Goal: Transaction & Acquisition: Purchase product/service

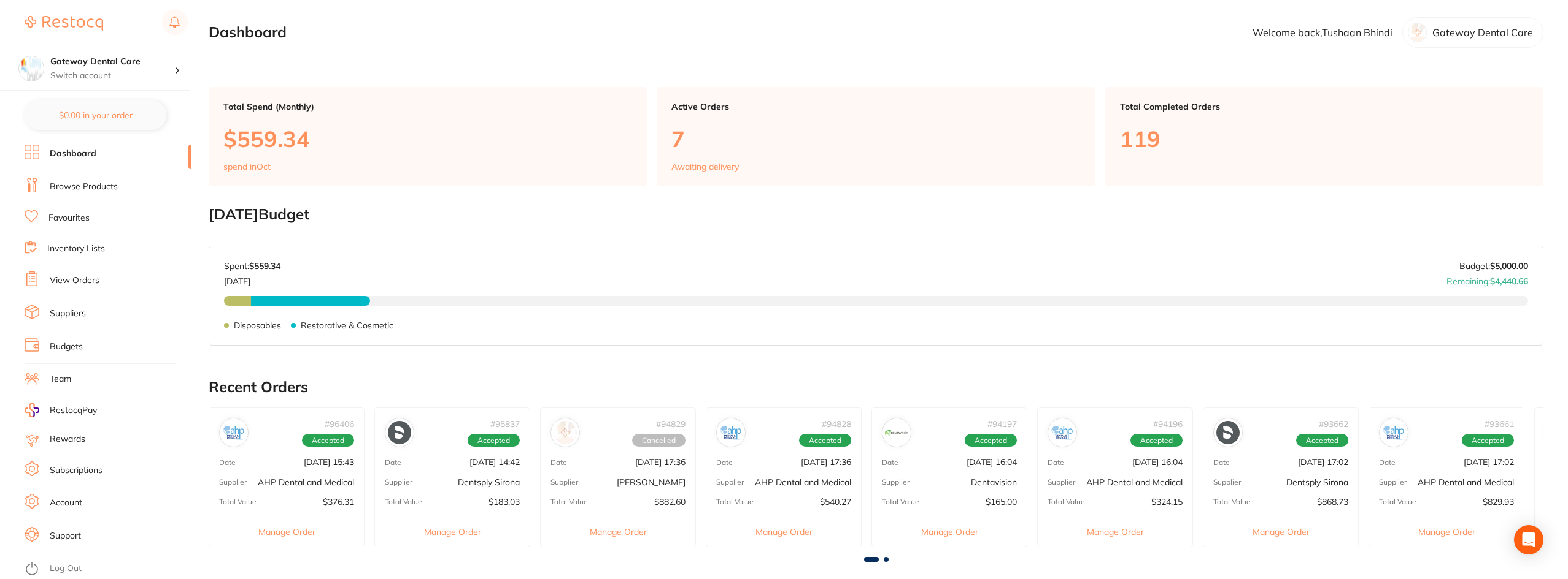
drag, startPoint x: 81, startPoint y: 184, endPoint x: 89, endPoint y: 177, distance: 10.6
click at [81, 185] on link "Browse Products" at bounding box center [84, 186] width 68 height 12
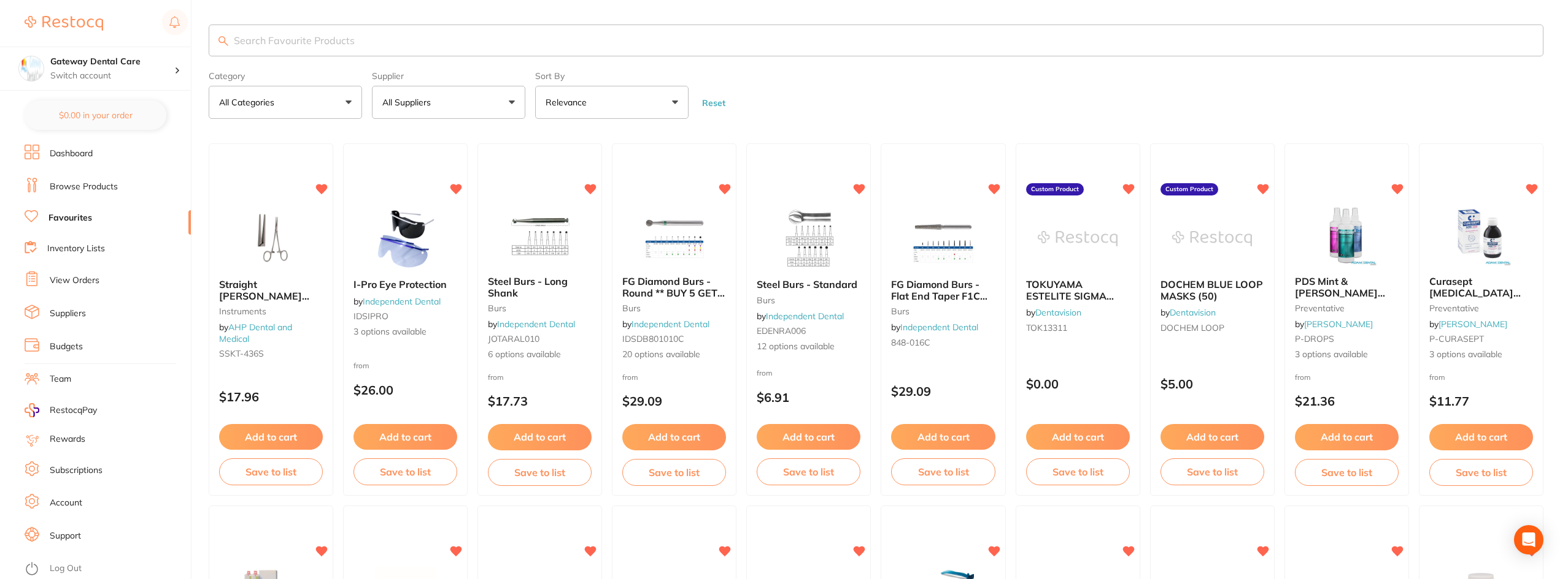
click at [384, 56] on input "search" at bounding box center [876, 40] width 1335 height 32
click at [384, 46] on input "search" at bounding box center [876, 40] width 1335 height 32
type input "bibs"
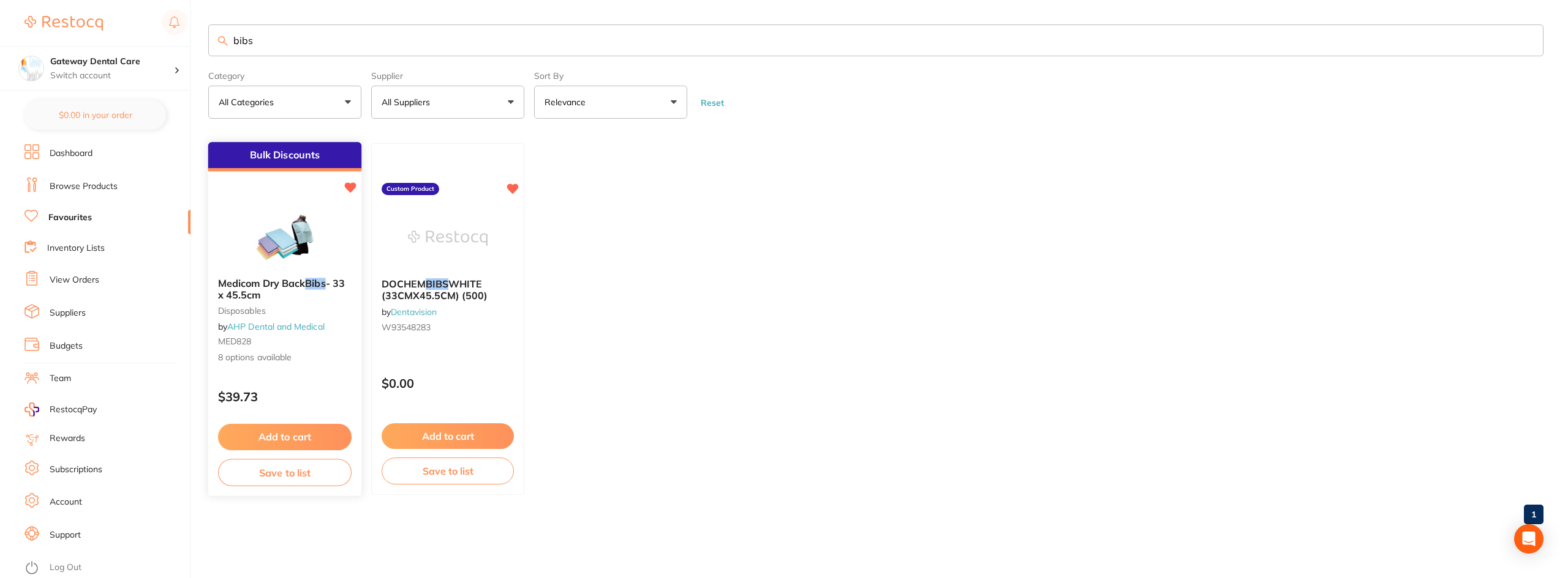
click at [316, 295] on b "Medicom Dry Back Bibs - 33 x 45.5cm" at bounding box center [284, 290] width 133 height 23
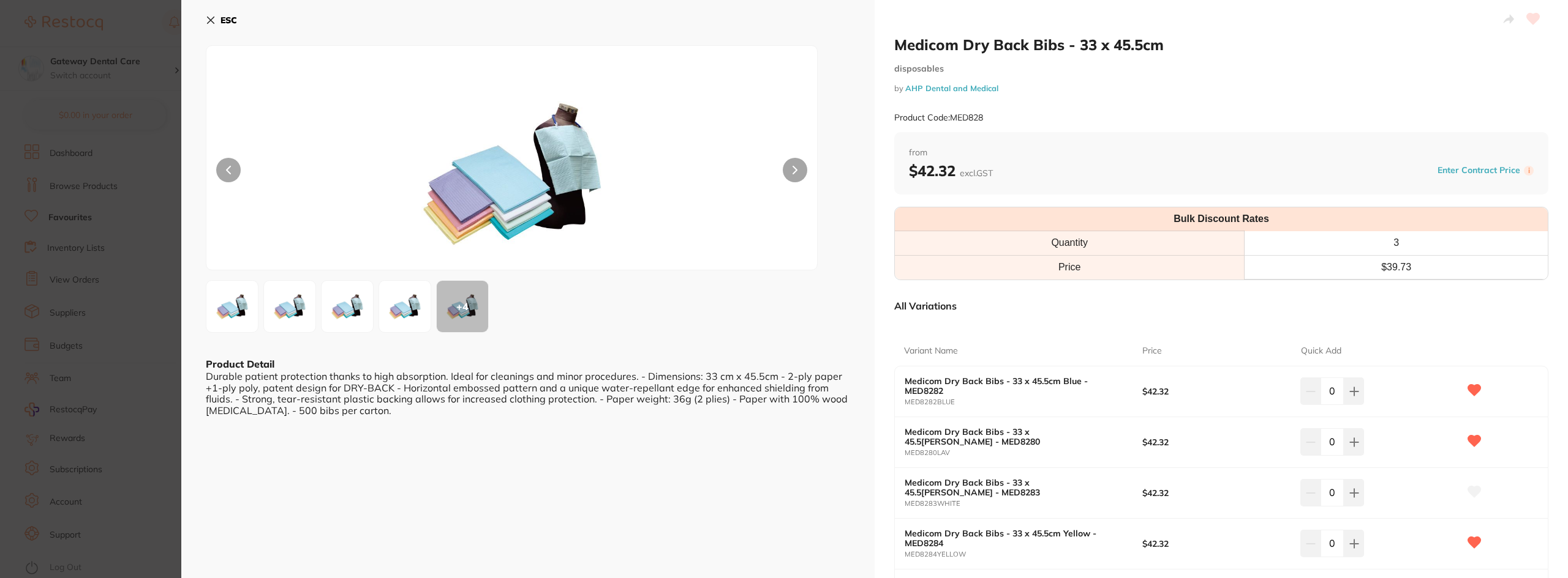
scroll to position [122, 0]
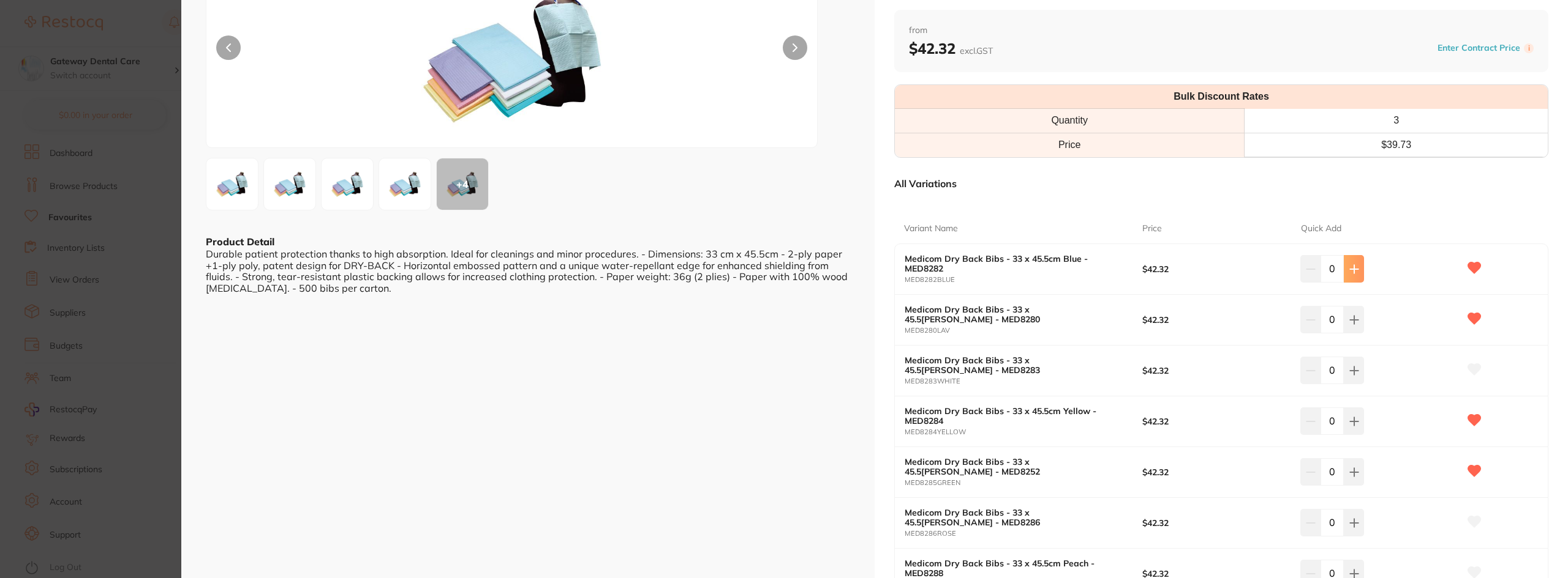
click at [1350, 272] on icon at bounding box center [1354, 269] width 9 height 9
type input "1"
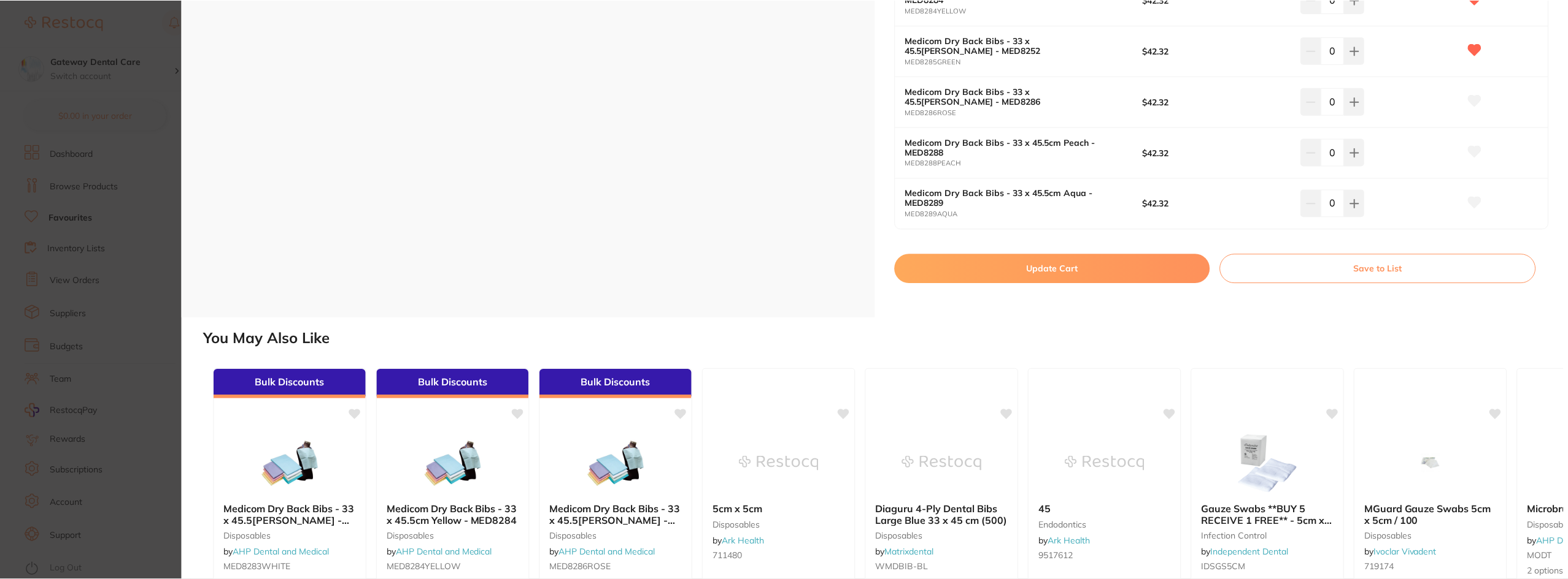
scroll to position [518, 0]
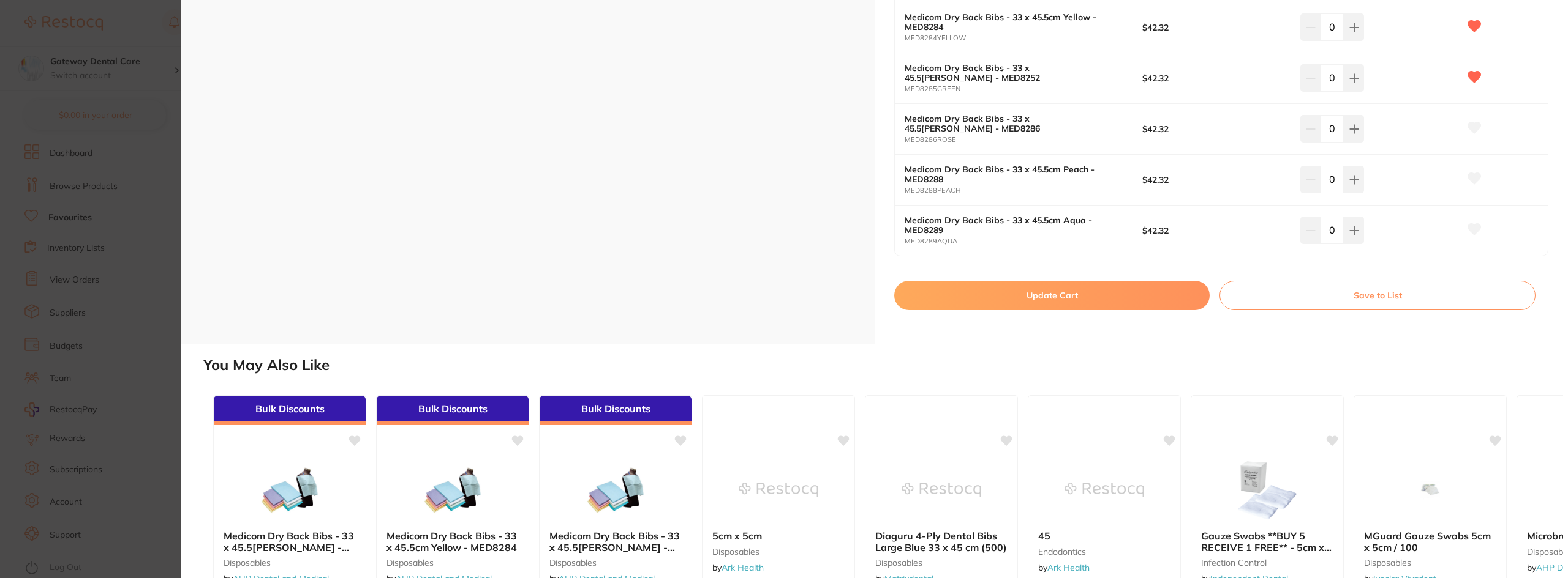
click at [1068, 298] on button "Update Cart" at bounding box center [1052, 295] width 315 height 29
checkbox input "false"
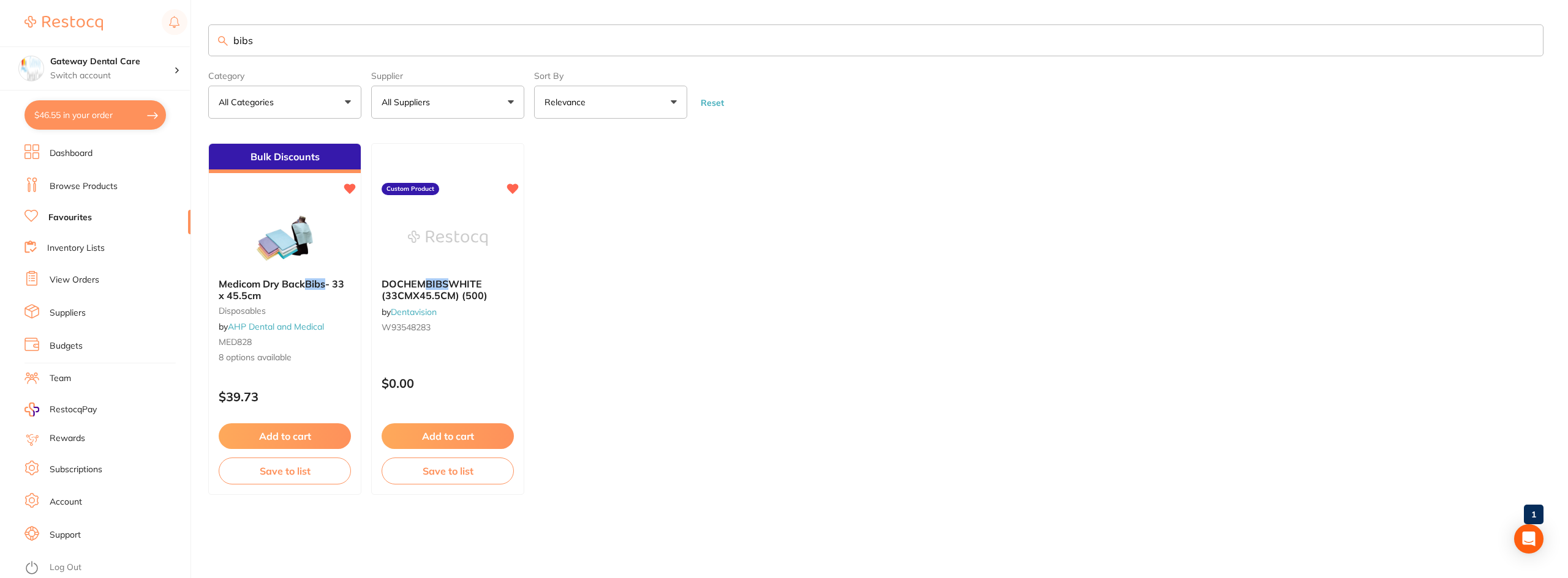
click at [326, 50] on input "bibs" at bounding box center [876, 40] width 1335 height 32
type input "masks"
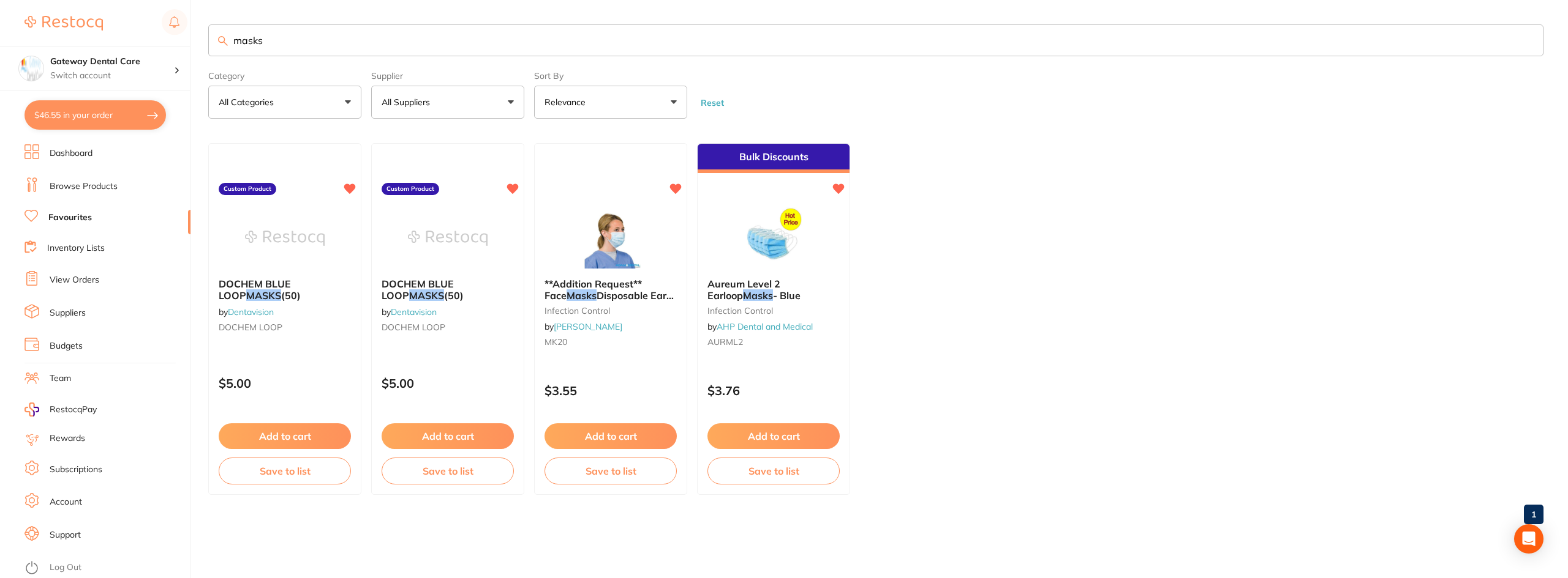
click at [769, 282] on span "Aureum Level 2 Earloop" at bounding box center [744, 289] width 73 height 23
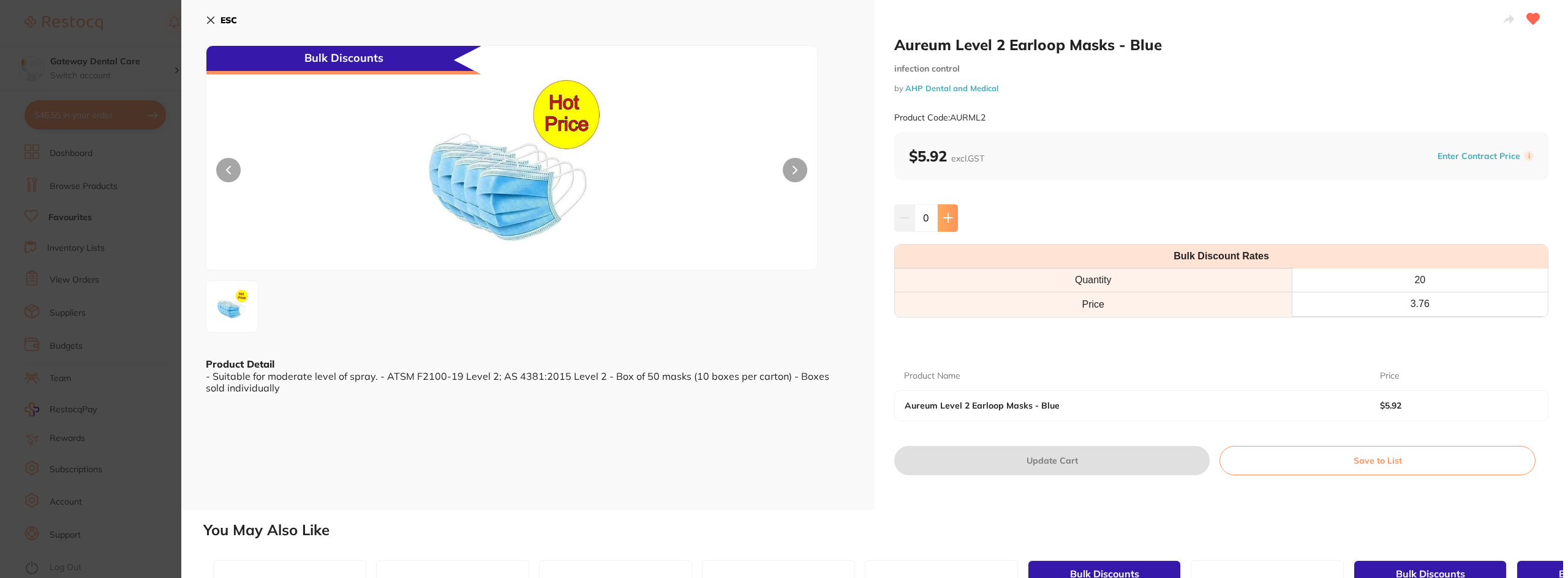
click at [954, 206] on button at bounding box center [948, 218] width 21 height 27
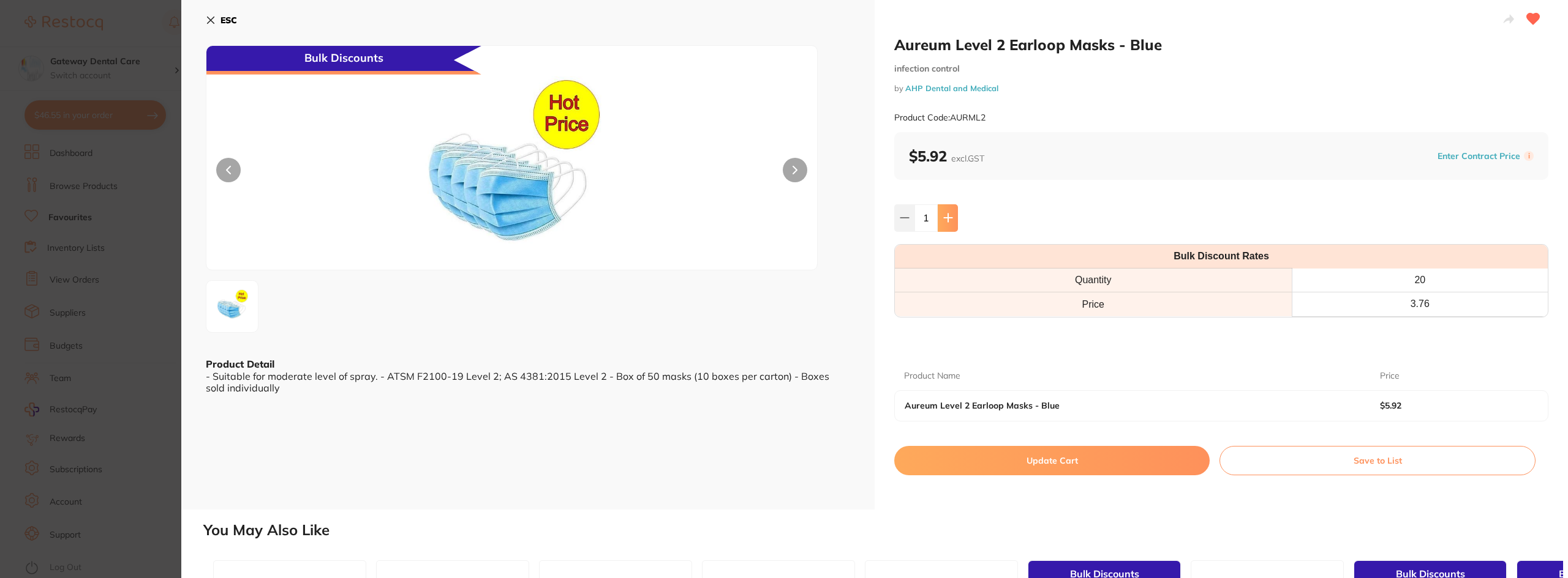
click at [954, 206] on button at bounding box center [948, 218] width 21 height 27
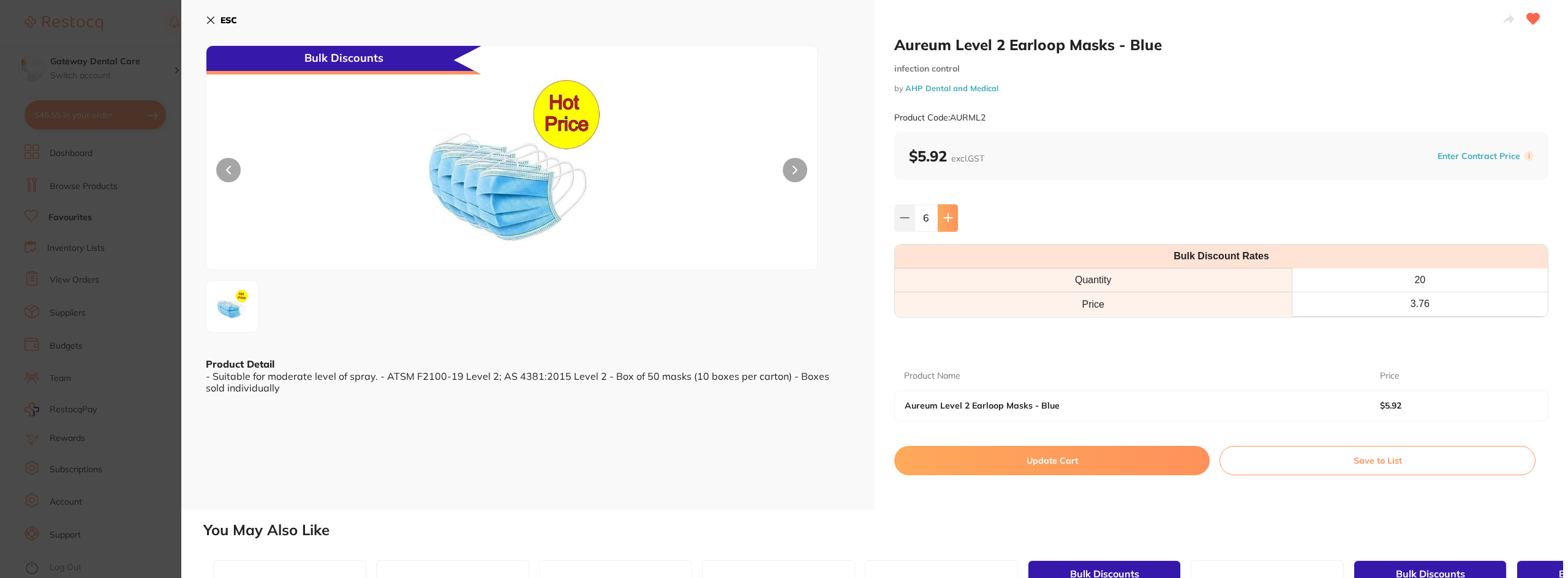
click at [954, 206] on button at bounding box center [948, 218] width 21 height 27
click at [953, 209] on button at bounding box center [948, 218] width 21 height 27
type input "10"
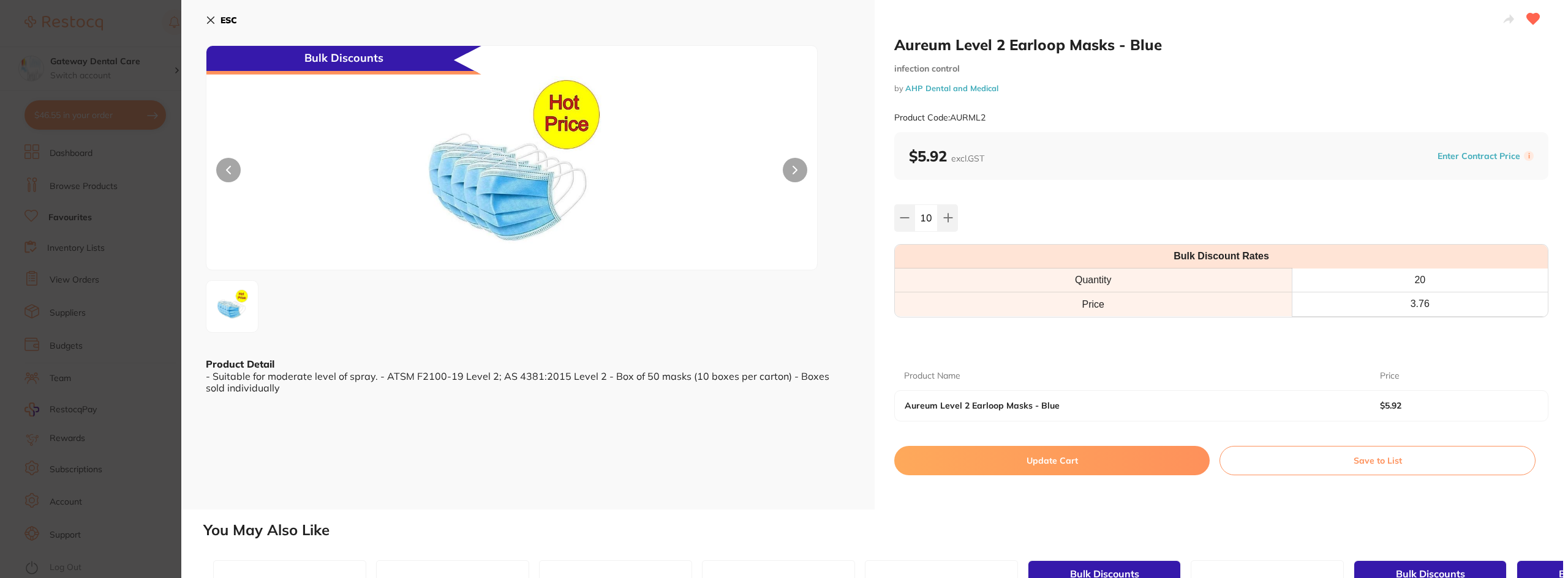
click at [1026, 467] on button "Update Cart" at bounding box center [1052, 461] width 315 height 29
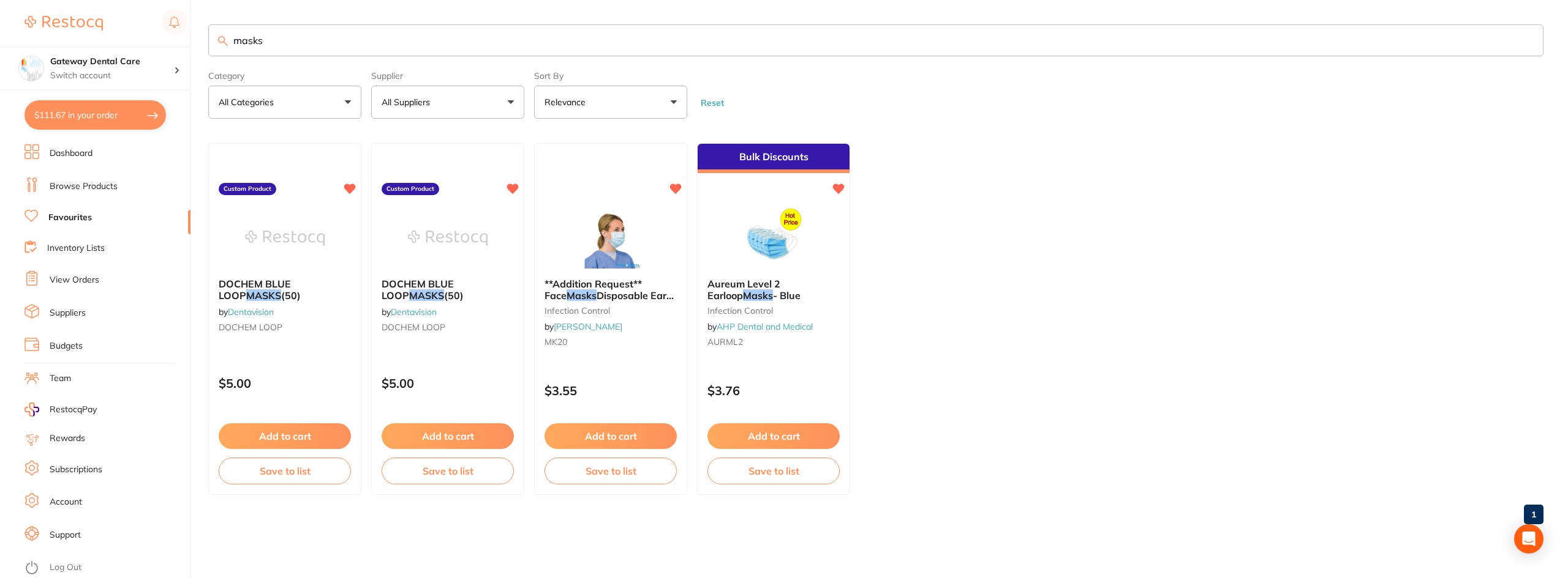
click at [377, 43] on input "masks" at bounding box center [876, 40] width 1335 height 32
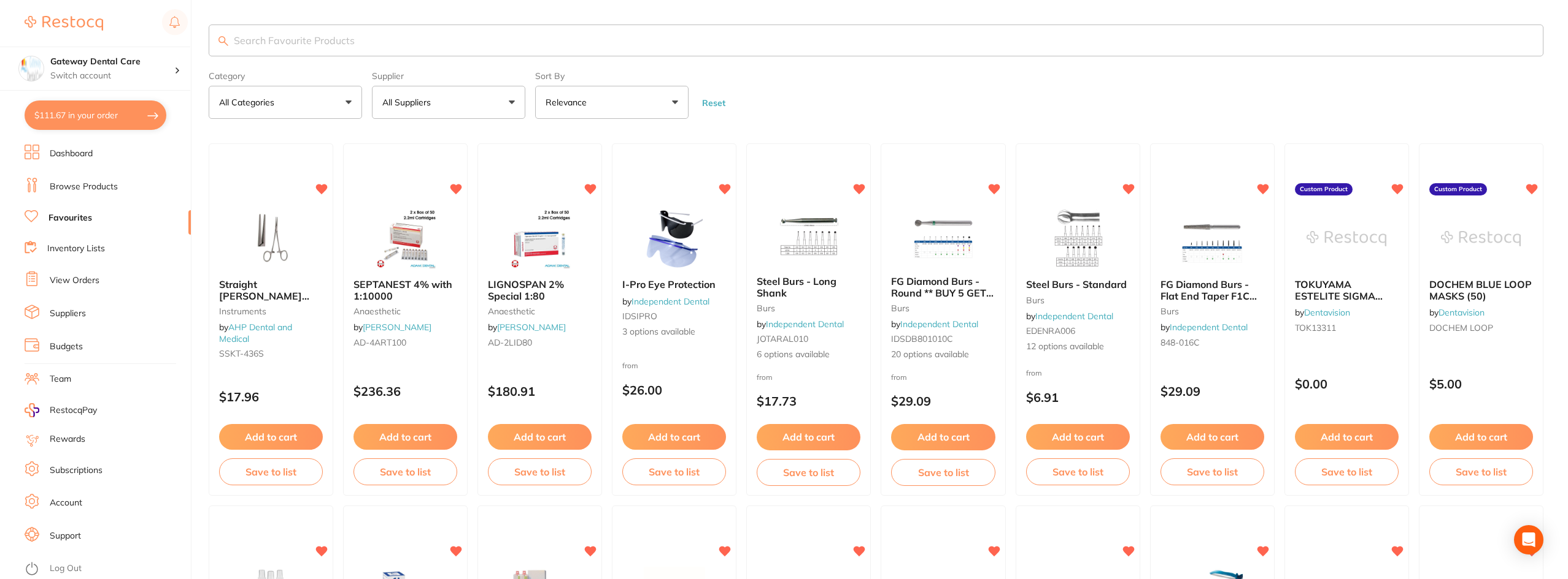
click at [108, 187] on link "Browse Products" at bounding box center [84, 186] width 68 height 12
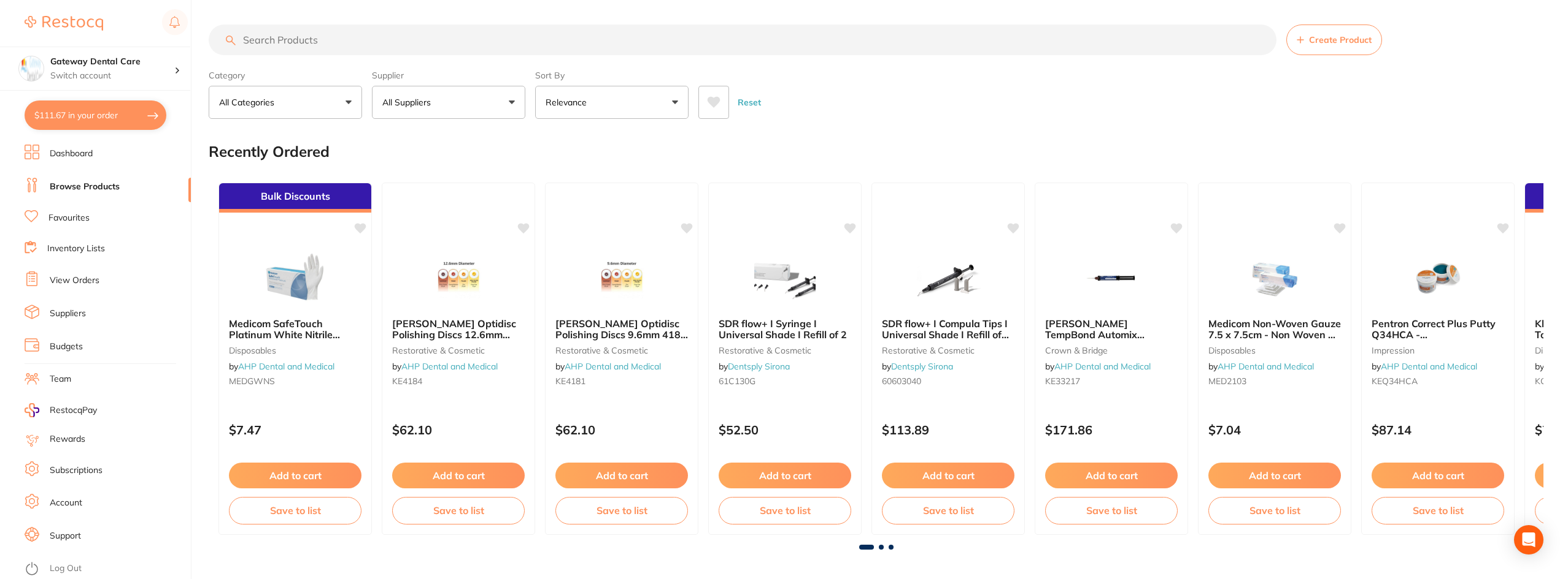
click at [295, 45] on input "search" at bounding box center [742, 39] width 1068 height 31
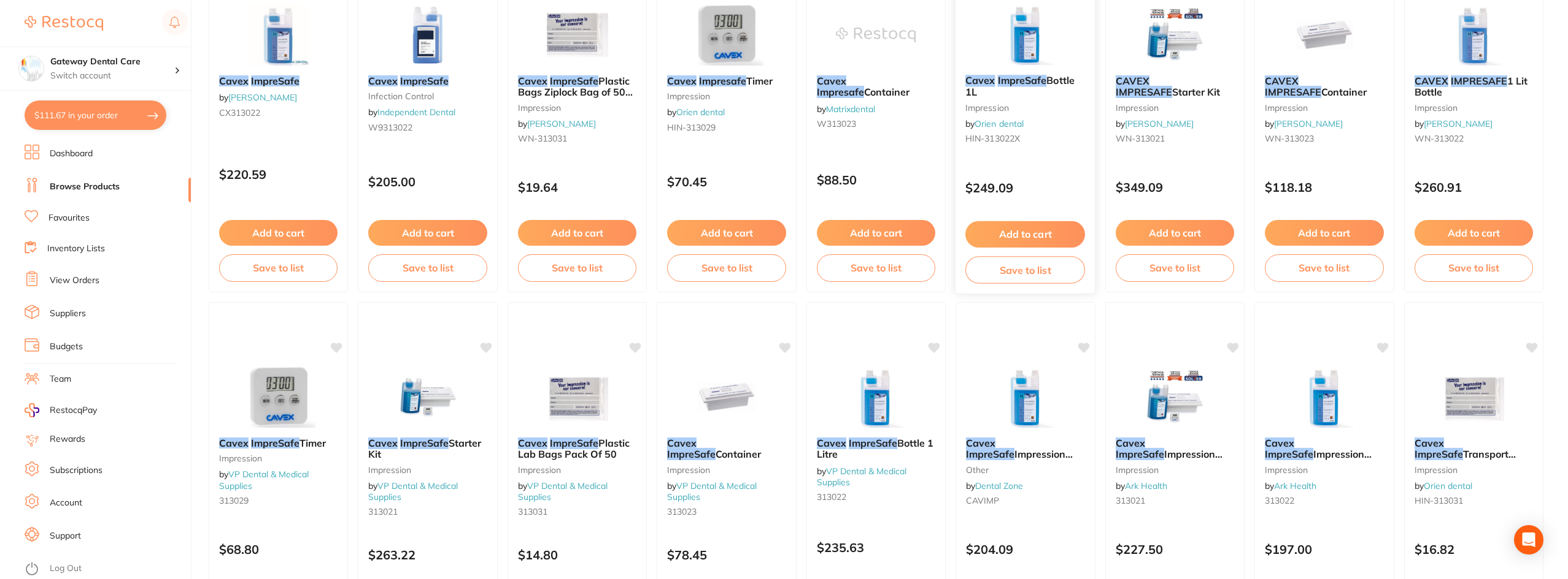
scroll to position [491, 0]
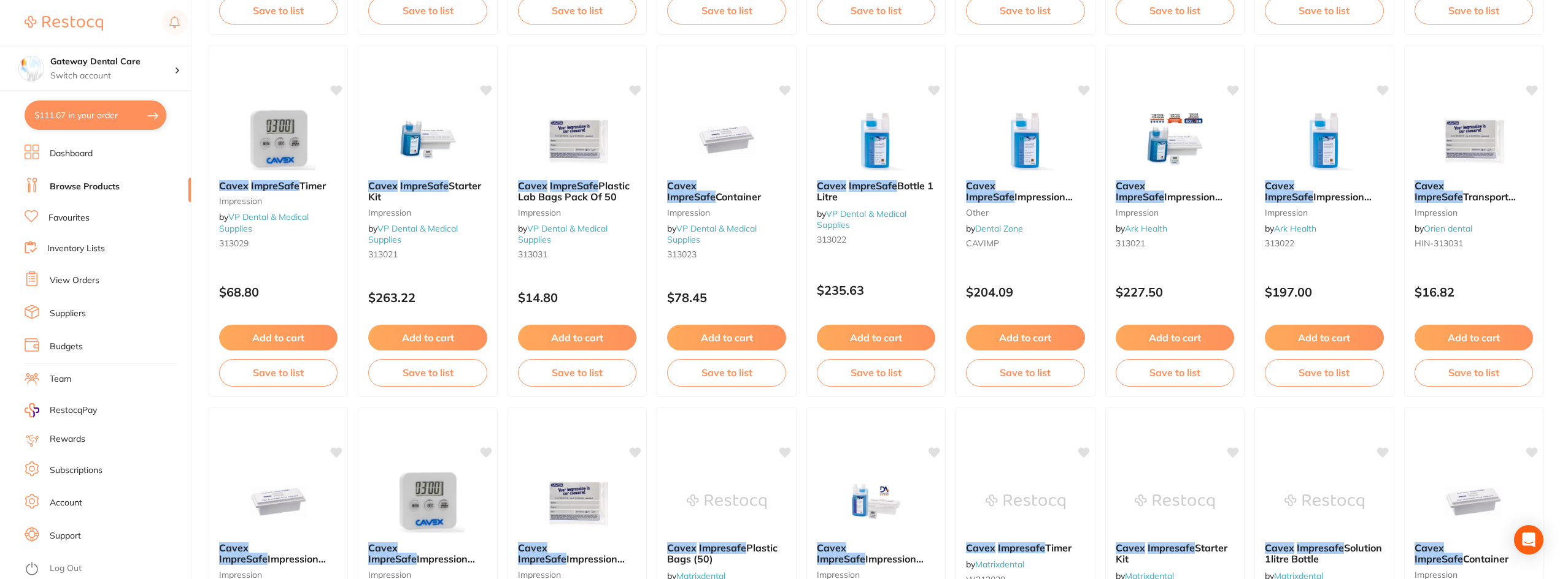
type input "cavex impresafe"
click at [75, 113] on button "$111.67 in your order" at bounding box center [95, 115] width 142 height 29
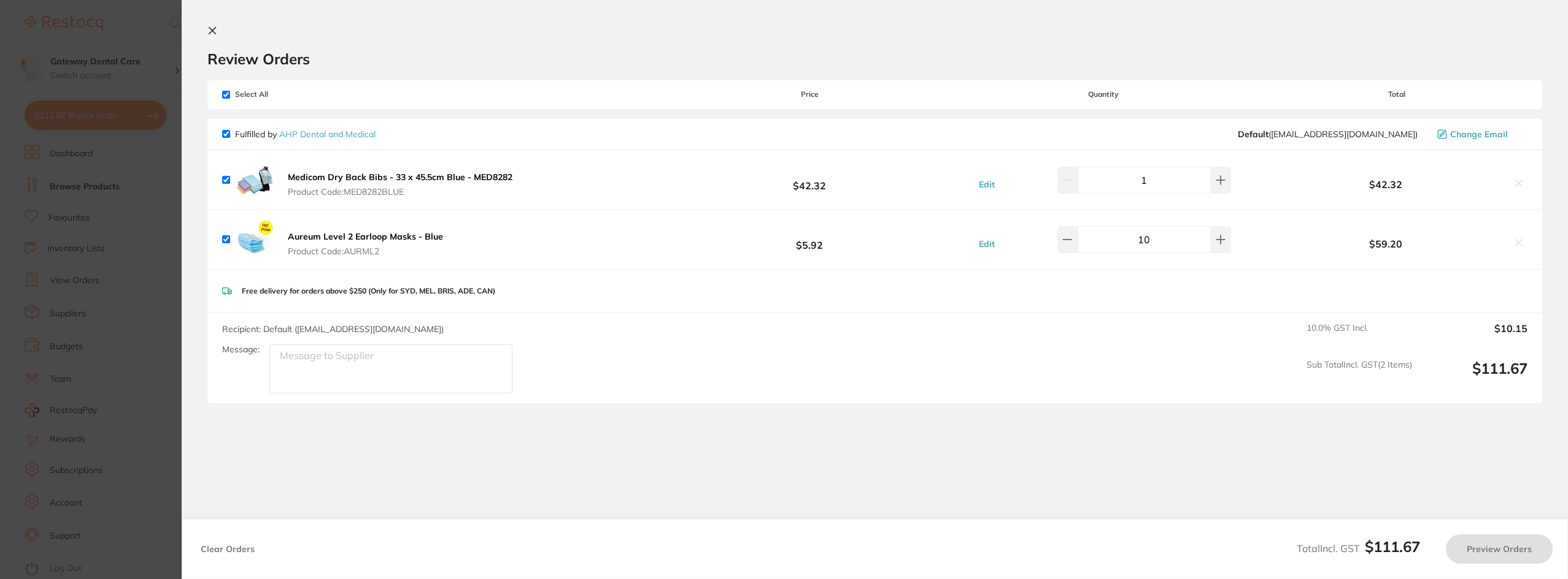
checkbox input "true"
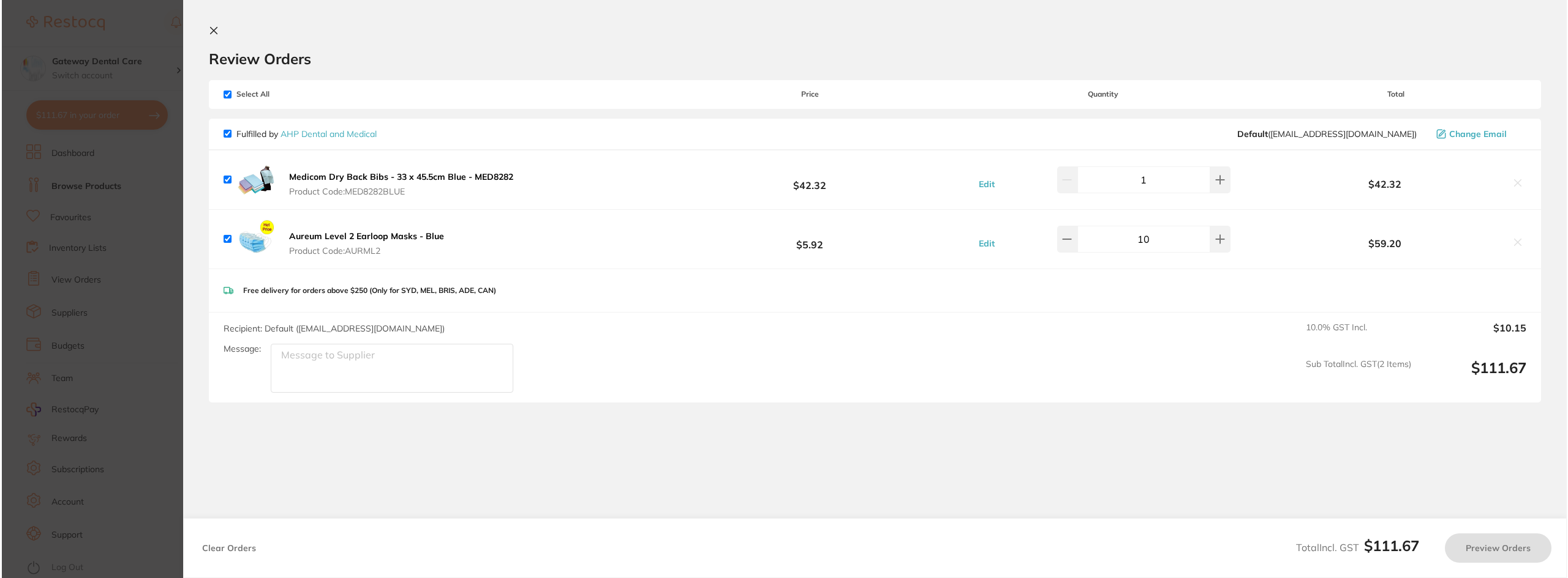
scroll to position [0, 0]
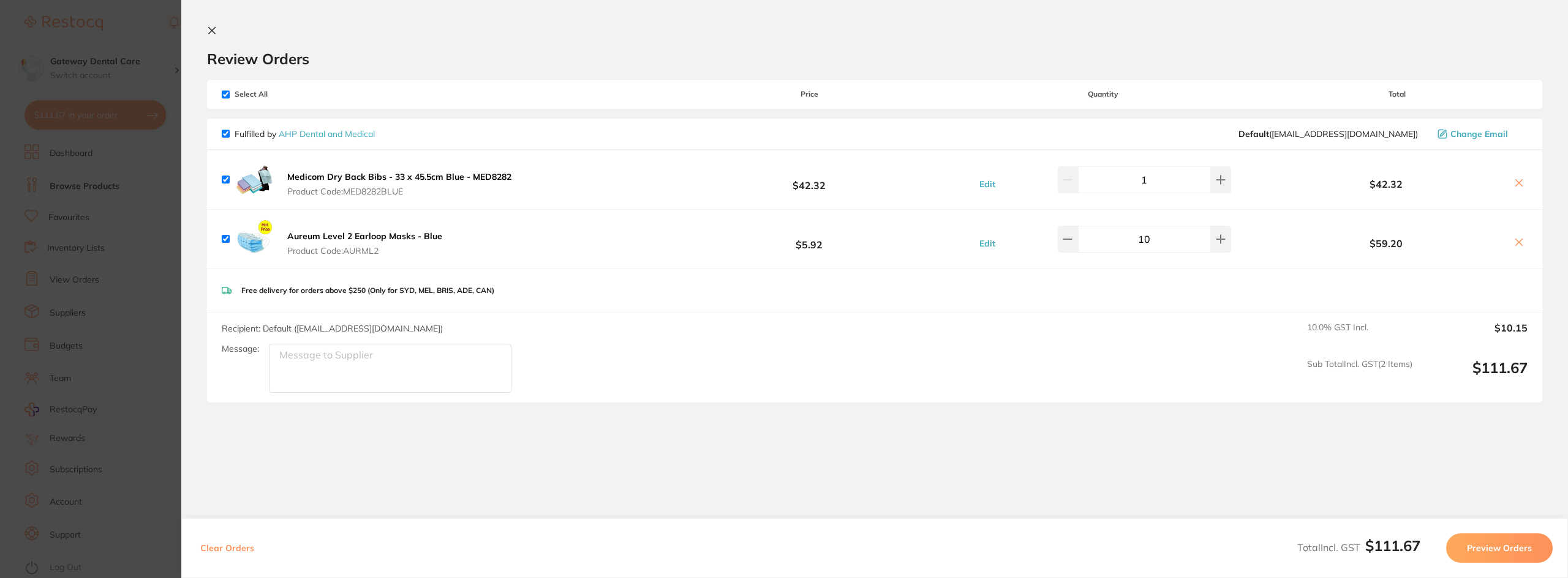
click at [174, 184] on section "Update RRP Set your pre negotiated price for this item. Item Agreed RRP (excl. …" at bounding box center [784, 289] width 1568 height 578
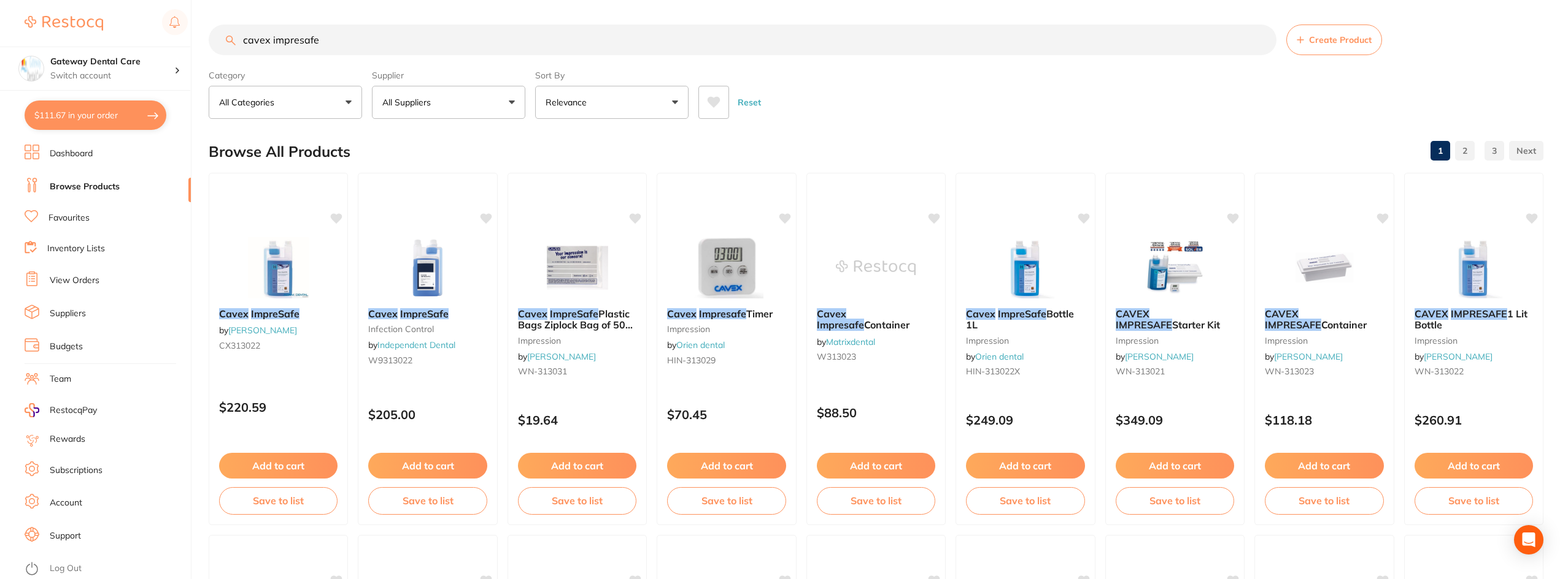
click at [337, 53] on input "cavex impresafe" at bounding box center [742, 39] width 1068 height 31
click at [337, 52] on input "cavex impresafe" at bounding box center [742, 39] width 1068 height 31
click at [108, 119] on button "$111.67 in your order" at bounding box center [95, 115] width 142 height 29
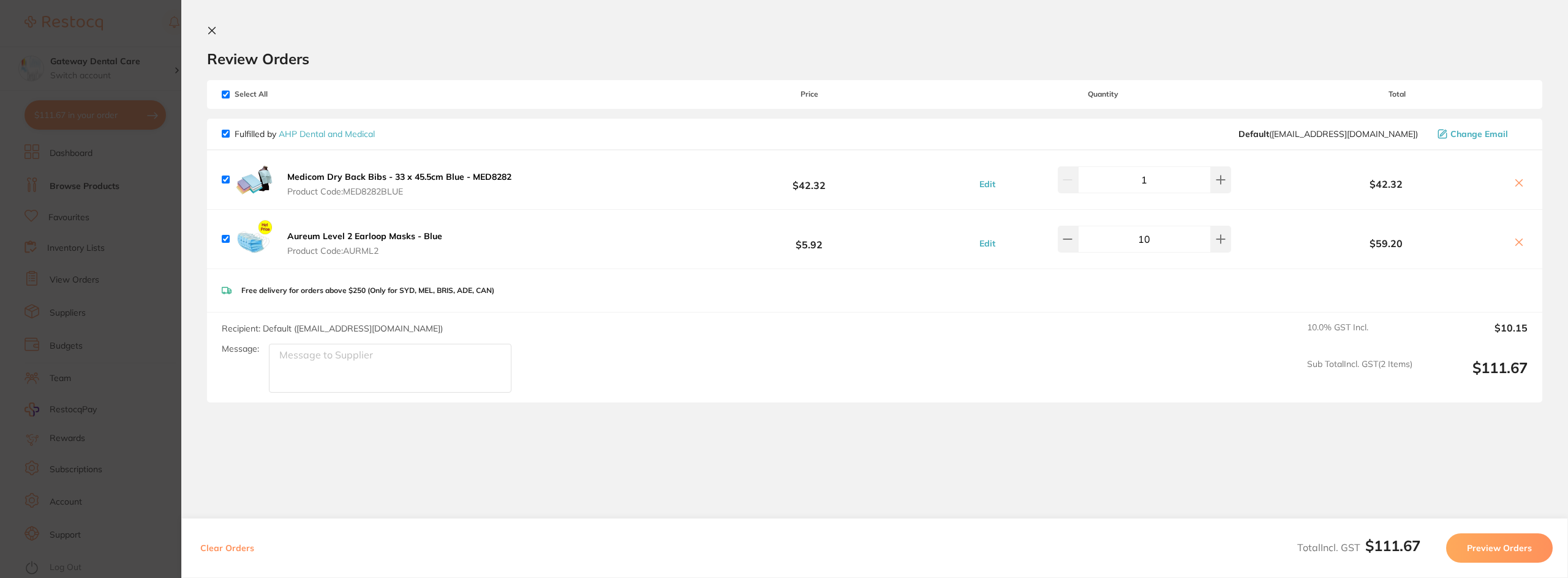
click at [1512, 547] on button "Preview Orders" at bounding box center [1499, 548] width 106 height 29
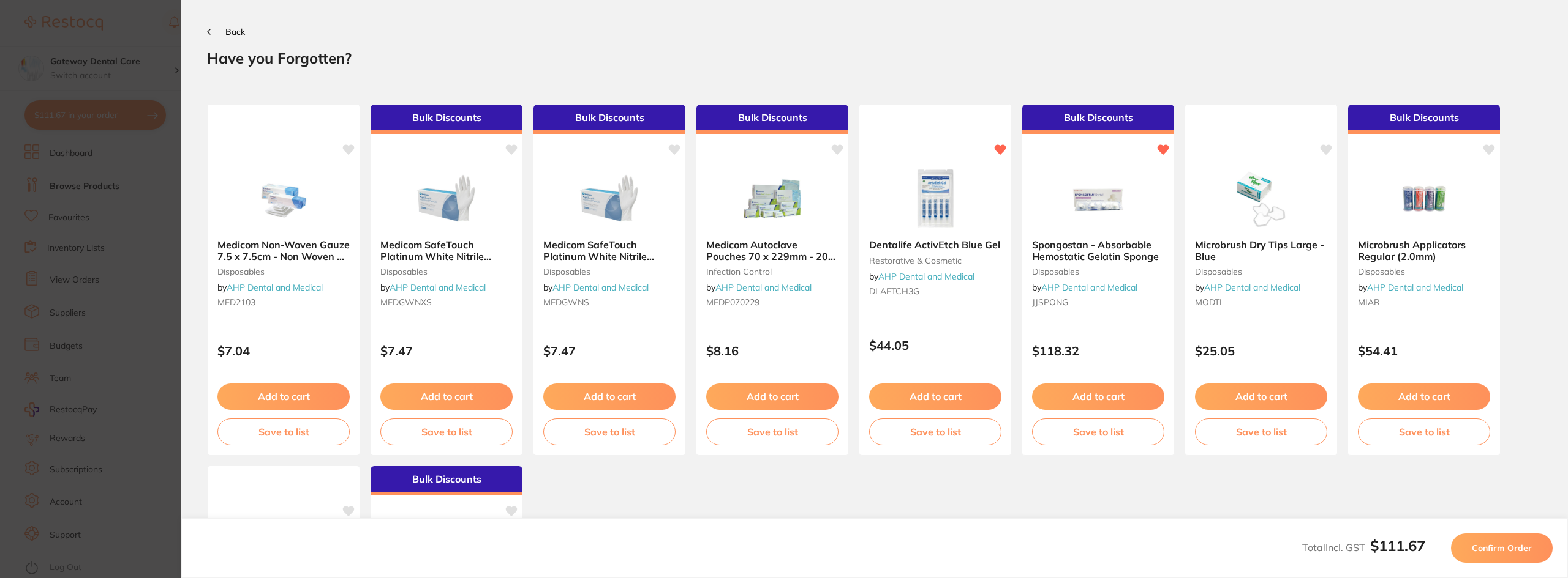
click at [131, 295] on section "Update RRP Set your pre negotiated price for this item. Item Agreed RRP (excl. …" at bounding box center [784, 289] width 1568 height 578
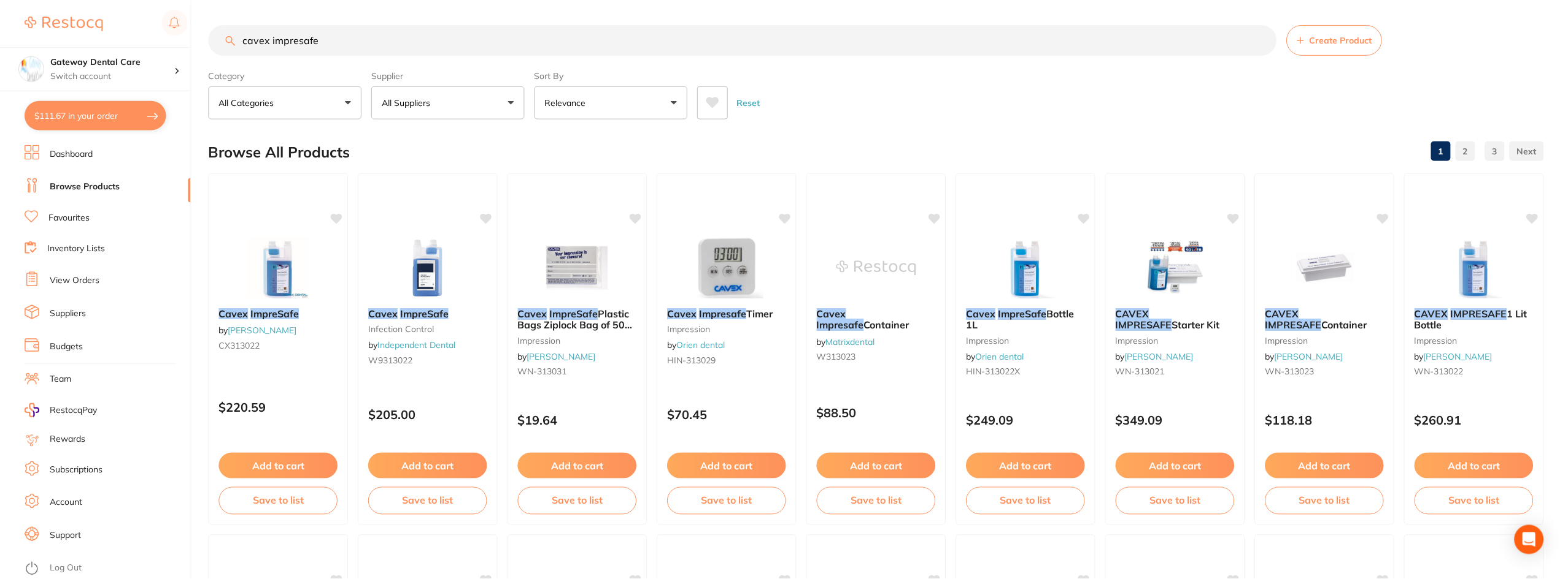
scroll to position [1, 0]
click at [80, 276] on link "View Orders" at bounding box center [74, 280] width 50 height 12
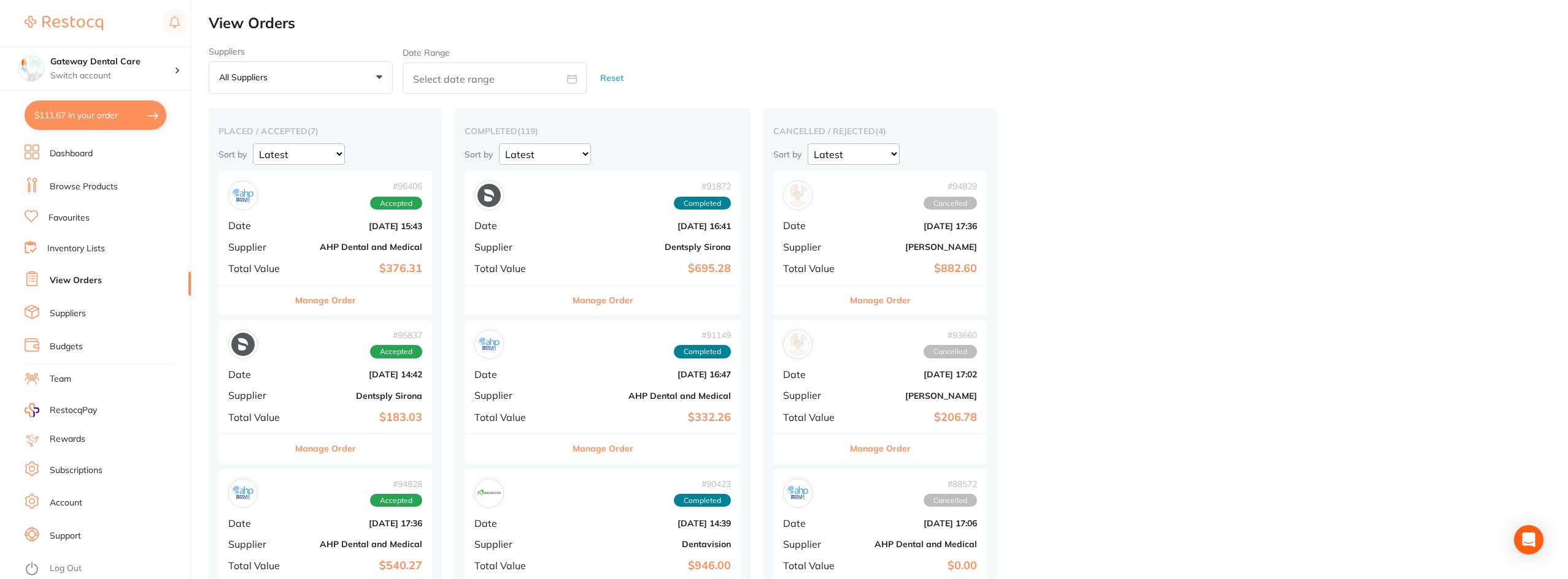
click at [324, 304] on button "Manage Order" at bounding box center [325, 300] width 61 height 29
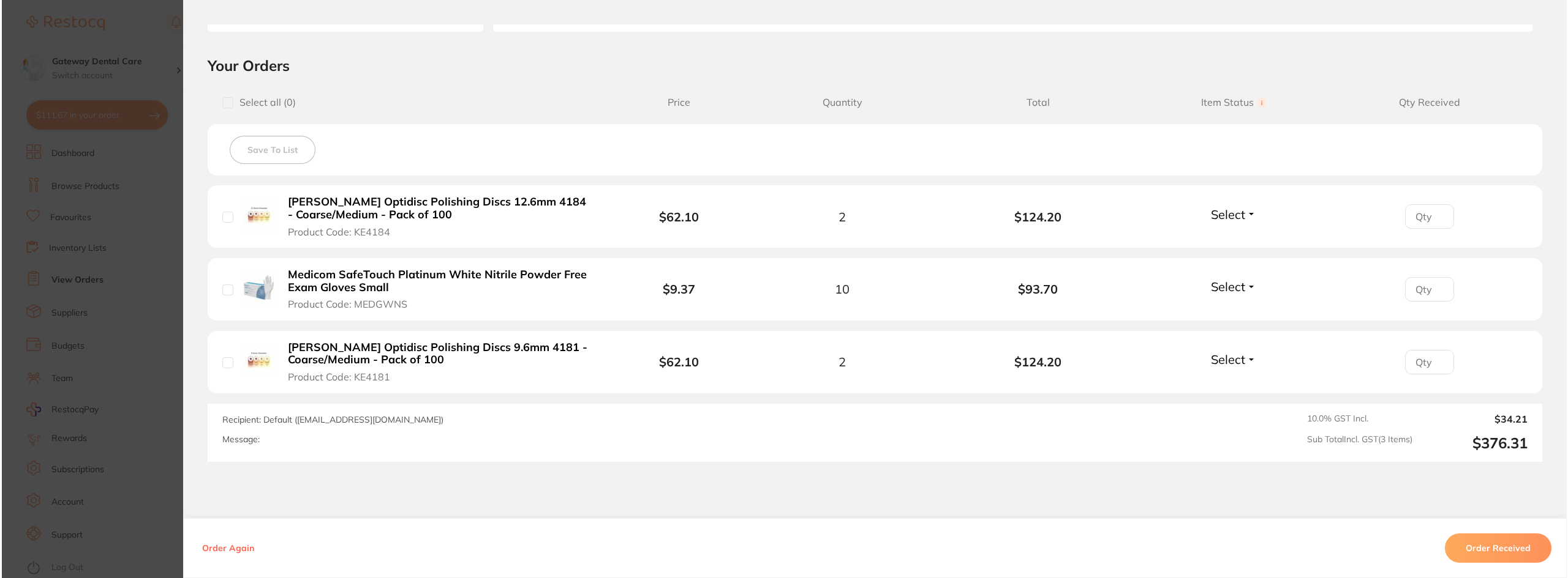
scroll to position [245, 0]
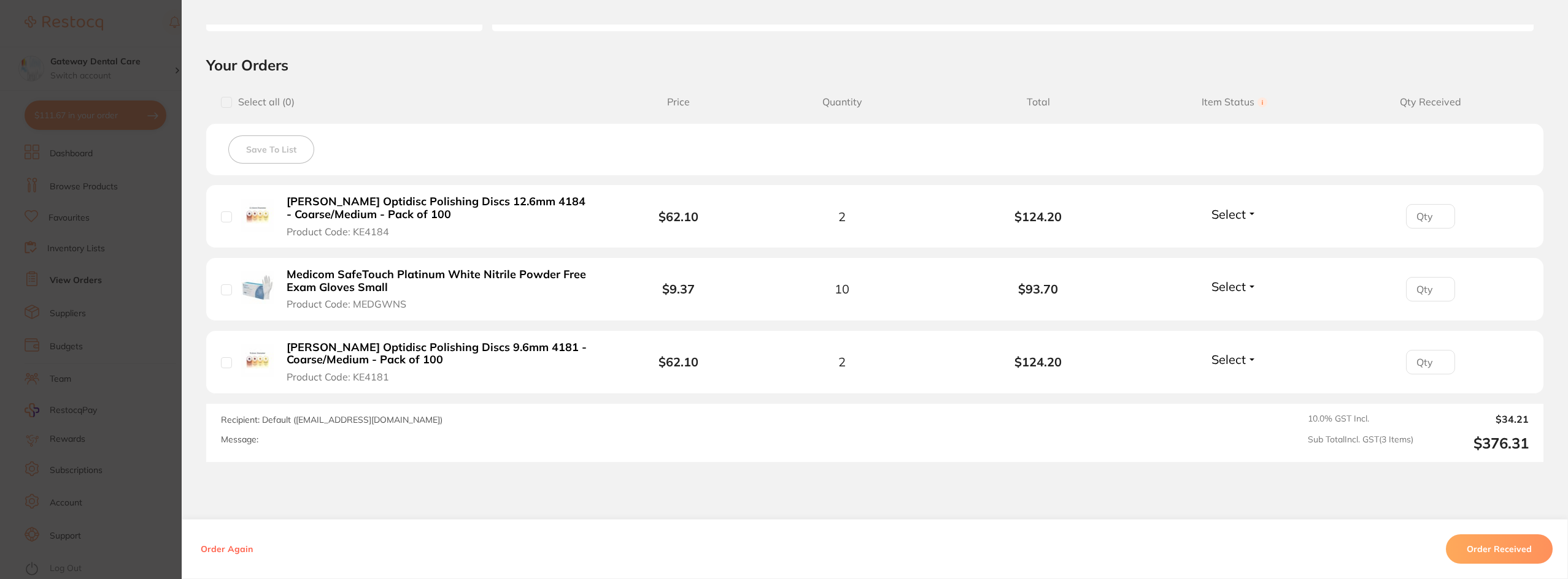
click at [88, 295] on section "Order ID: Restocq- 96406 Order Information Accepted Order Order Date [DATE] 15:…" at bounding box center [784, 290] width 1568 height 579
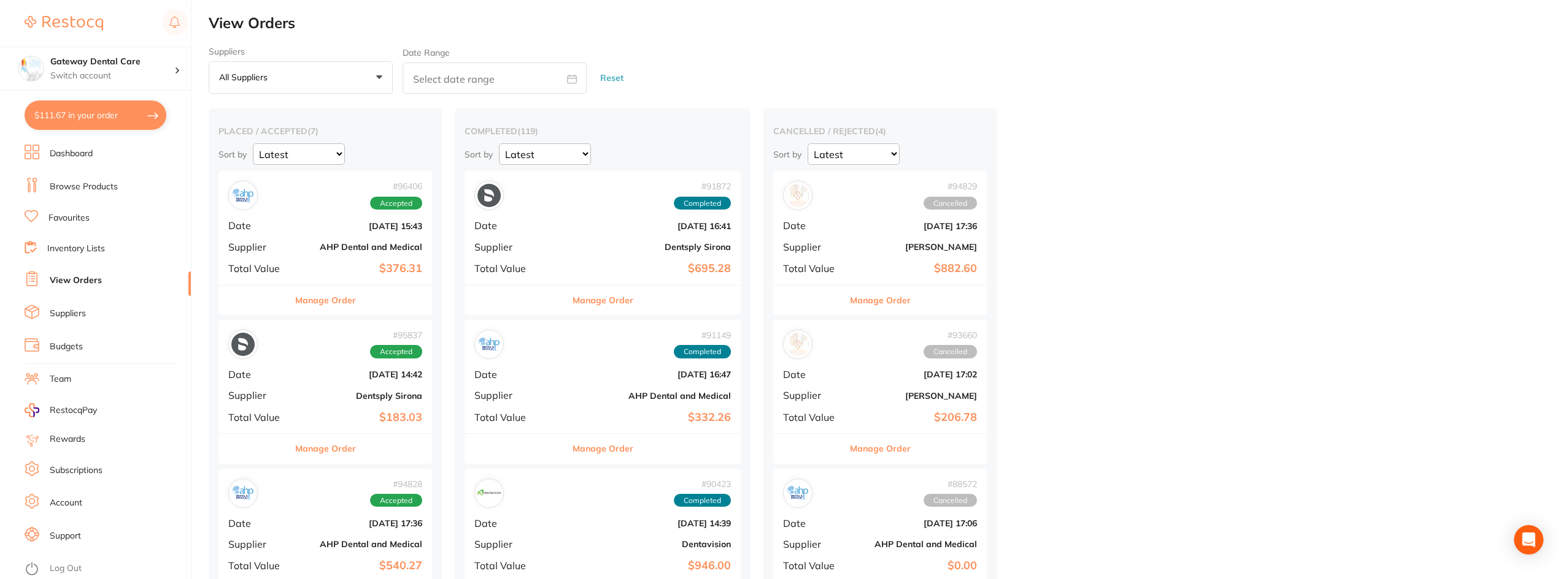
click at [86, 116] on button "$111.67 in your order" at bounding box center [95, 115] width 142 height 29
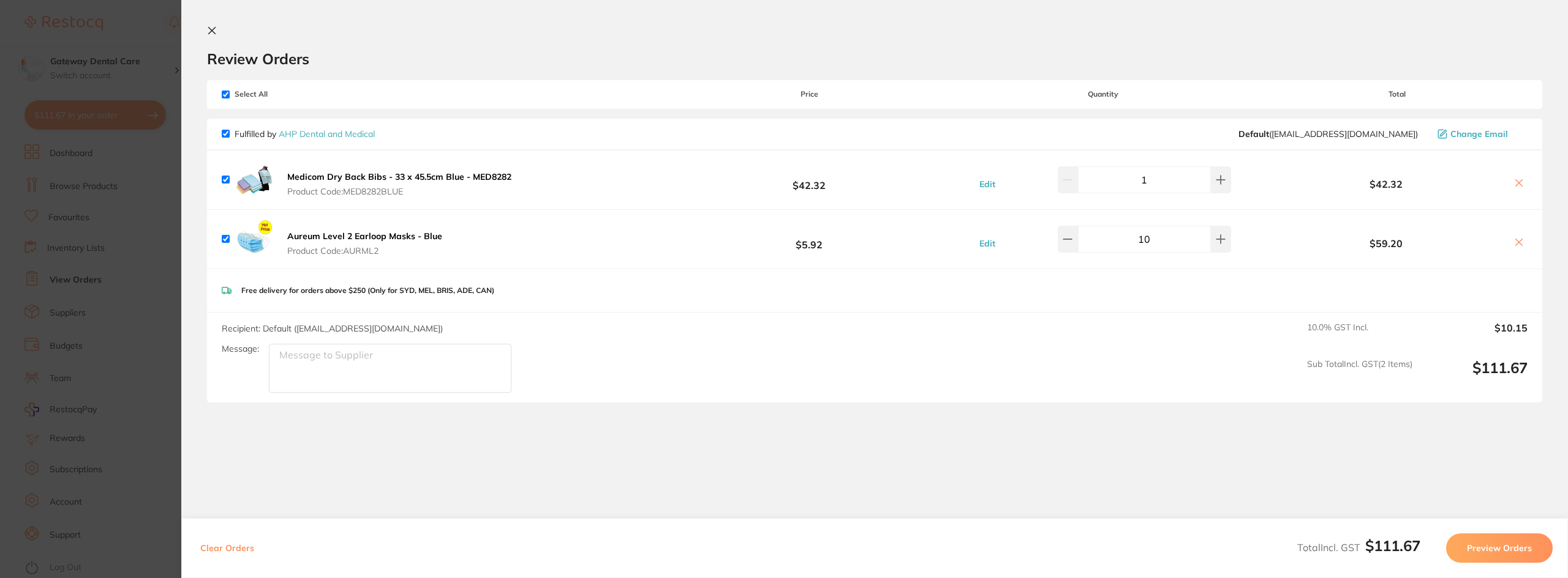
click at [1528, 552] on button "Preview Orders" at bounding box center [1499, 548] width 106 height 29
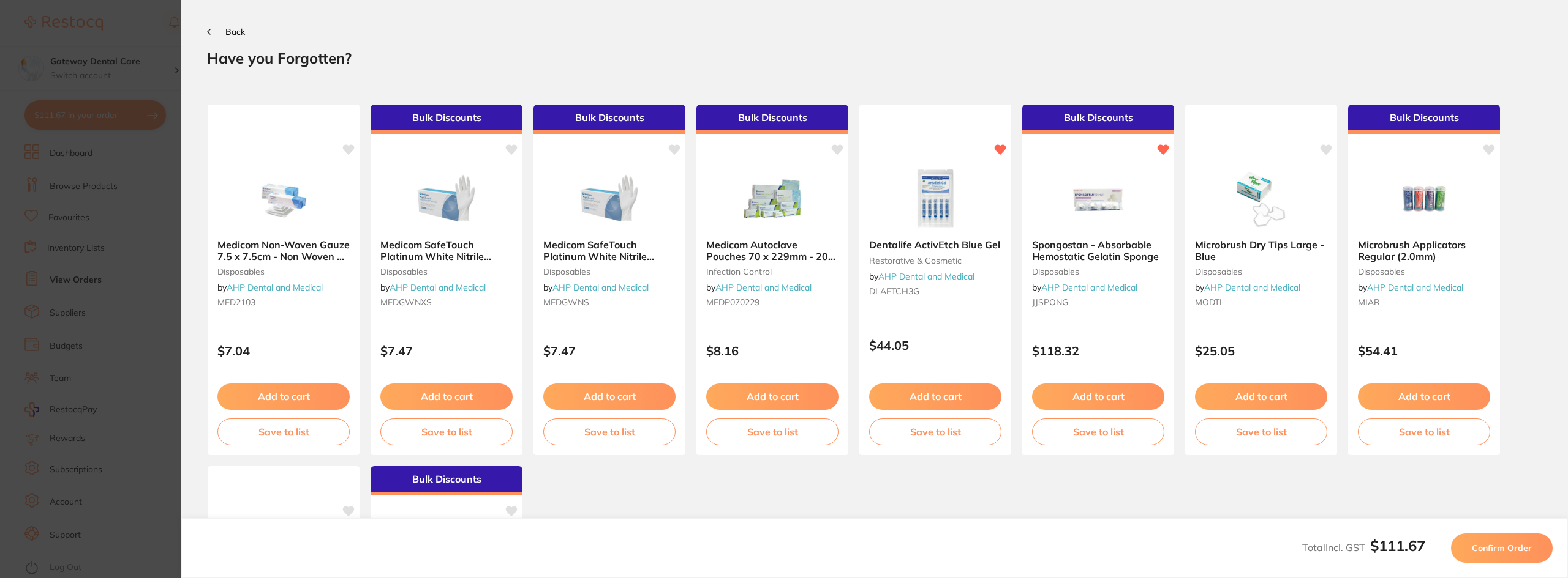
click at [1468, 550] on button "Confirm Order" at bounding box center [1501, 548] width 101 height 29
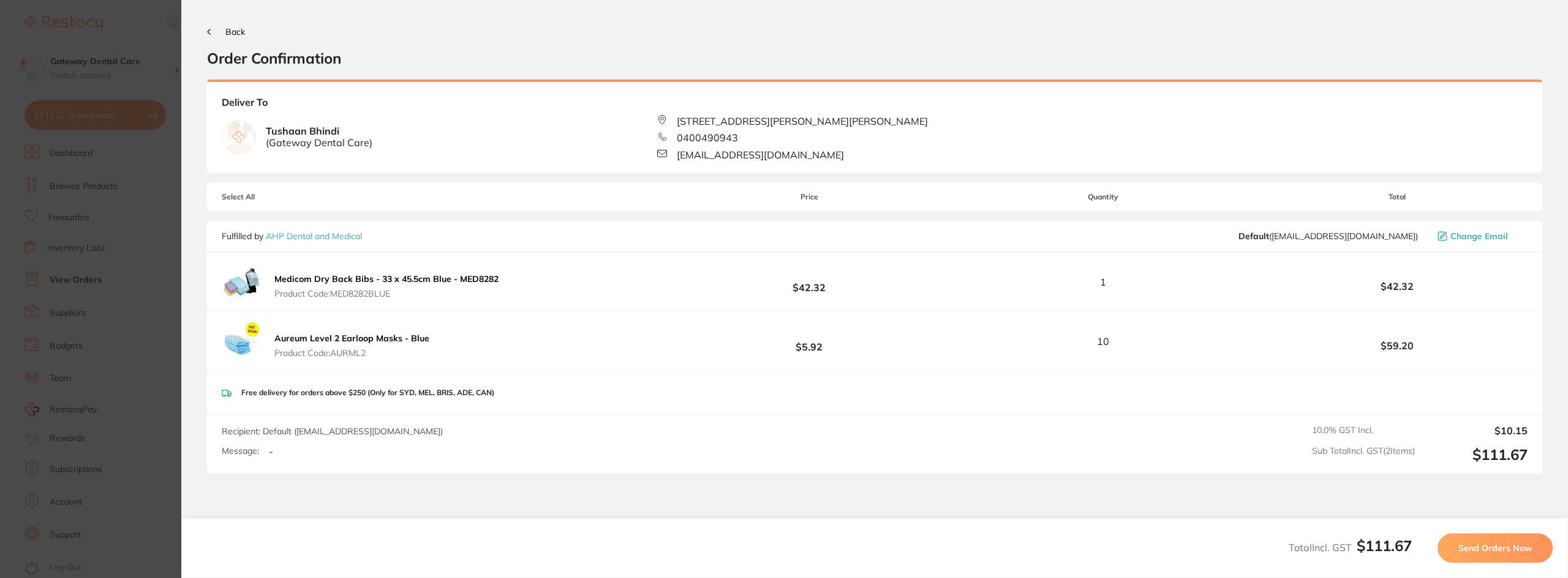
click at [1468, 550] on span "Send Orders Now" at bounding box center [1495, 549] width 73 height 11
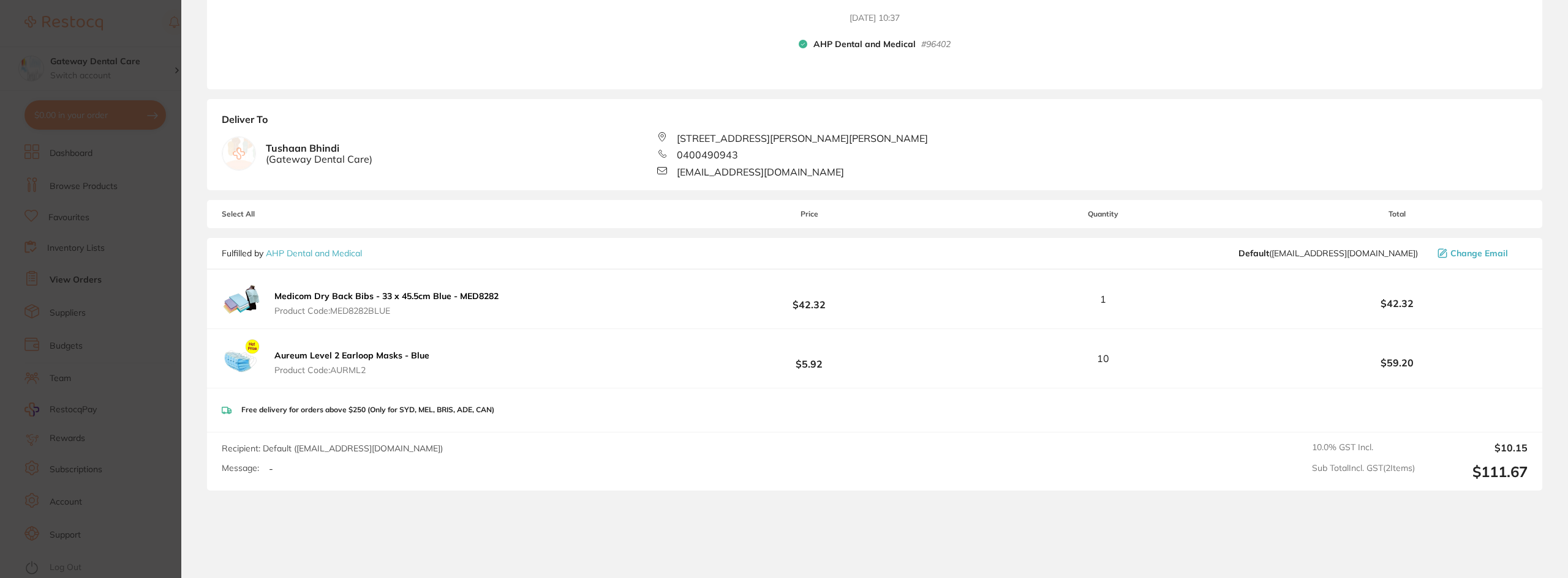
scroll to position [184, 0]
